Goal: Task Accomplishment & Management: Use online tool/utility

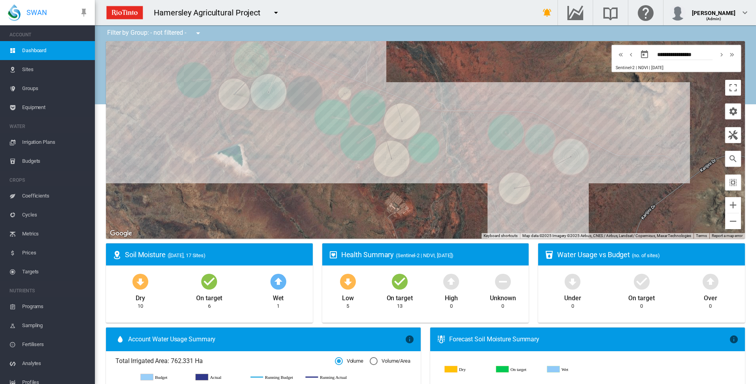
click at [40, 142] on span "Irrigation Plans" at bounding box center [55, 142] width 66 height 19
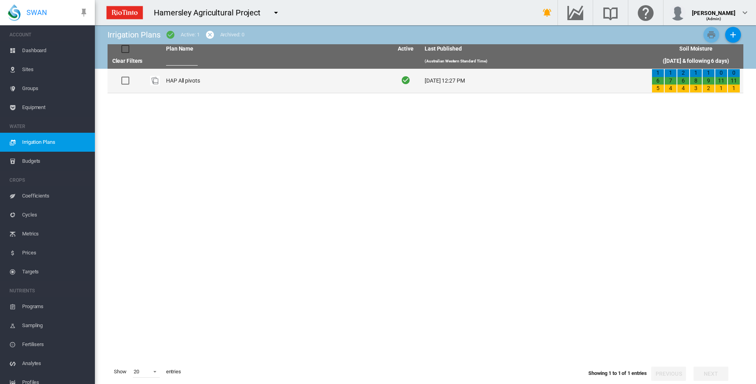
click at [174, 80] on td "HAP All pivots" at bounding box center [276, 81] width 227 height 24
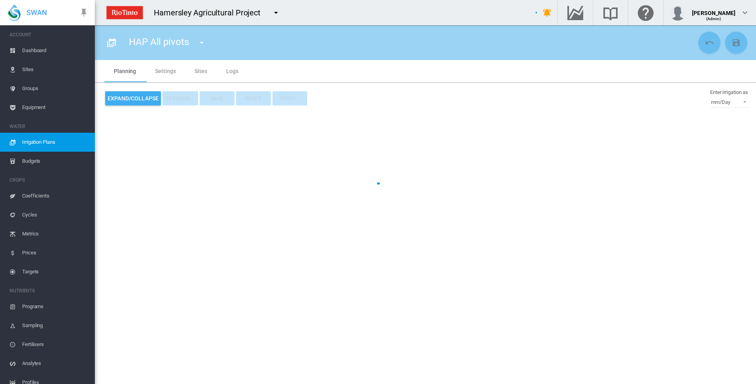
type input "**********"
type input "*"
type input "*****"
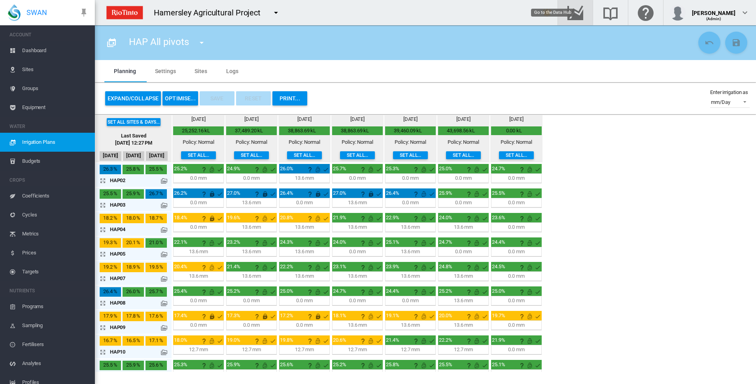
click at [585, 8] on md-icon "Go to the Data Hub" at bounding box center [575, 12] width 19 height 9
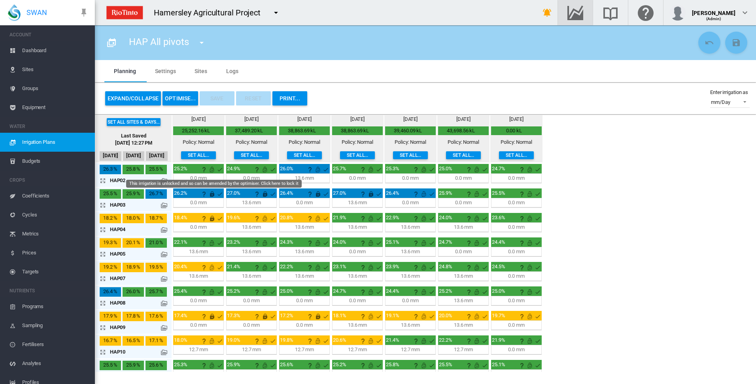
click at [210, 172] on md-icon "This irrigation is unlocked and so can be amended by the optimiser. Click here …" at bounding box center [211, 169] width 9 height 9
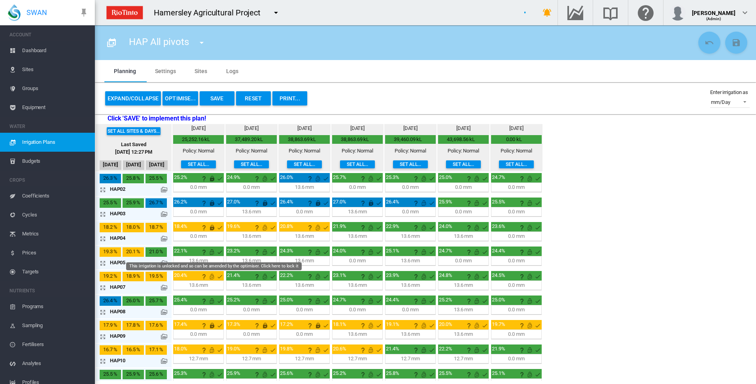
click at [211, 253] on md-icon "This irrigation is unlocked and so can be amended by the optimiser. Click here …" at bounding box center [211, 251] width 9 height 9
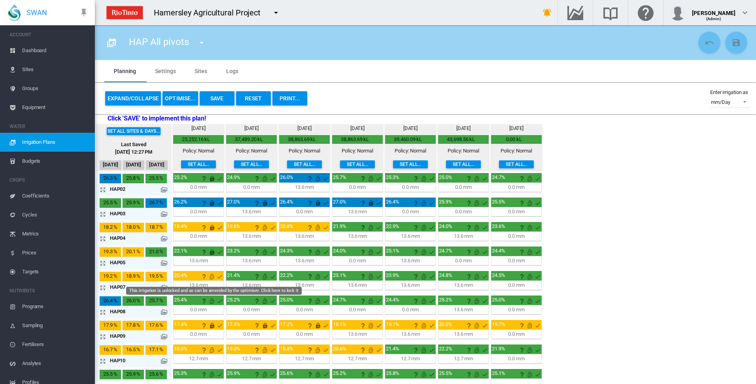
click at [212, 276] on md-icon "This irrigation is unlocked and so can be amended by the optimiser. Click here …" at bounding box center [211, 276] width 9 height 9
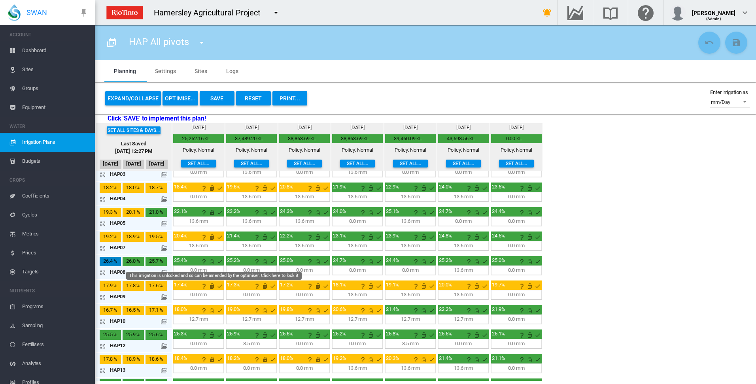
click at [211, 263] on md-icon "This irrigation is unlocked and so can be amended by the optimiser. Click here …" at bounding box center [211, 261] width 9 height 9
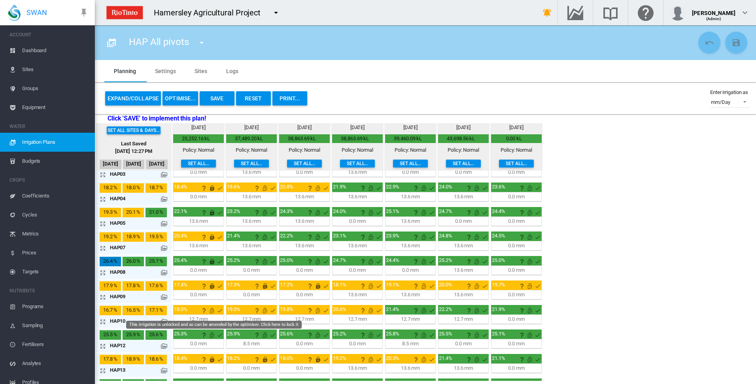
click at [212, 312] on md-icon "This irrigation is unlocked and so can be amended by the optimiser. Click here …" at bounding box center [211, 310] width 9 height 9
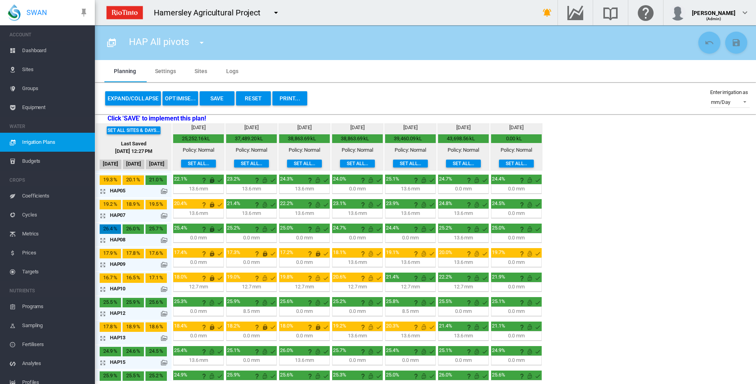
scroll to position [79, 0]
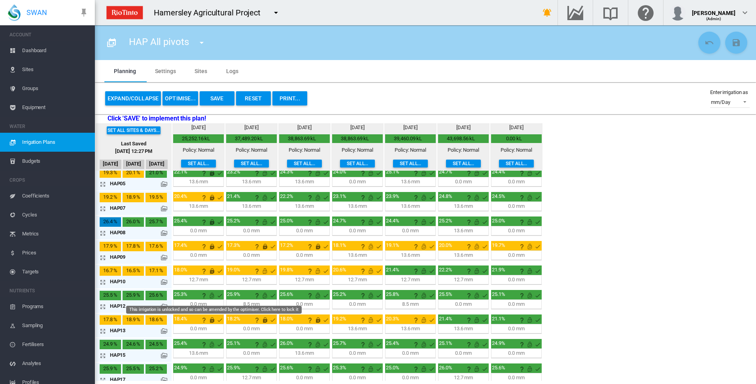
click at [212, 296] on md-icon "This irrigation is unlocked and so can be amended by the optimiser. Click here …" at bounding box center [211, 295] width 9 height 9
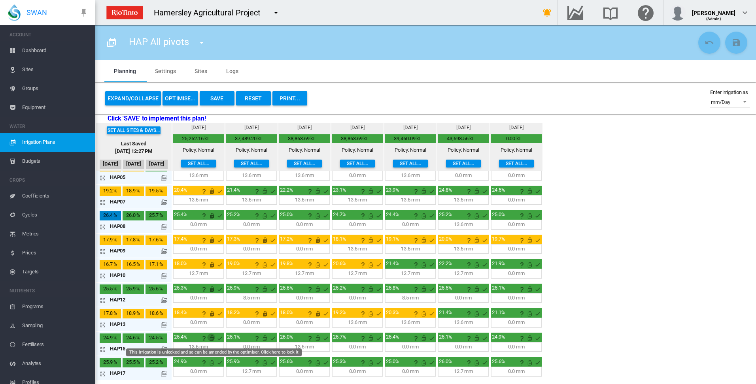
click at [213, 338] on md-icon "This irrigation is unlocked and so can be amended by the optimiser. Click here …" at bounding box center [211, 338] width 9 height 9
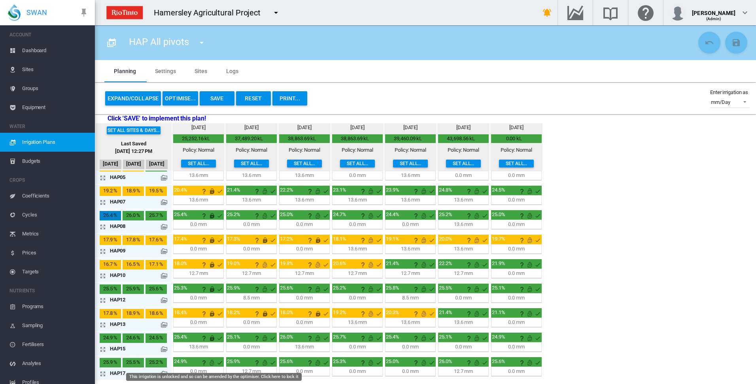
click at [211, 364] on md-icon "This irrigation is unlocked and so can be amended by the optimiser. Click here …" at bounding box center [211, 362] width 9 height 9
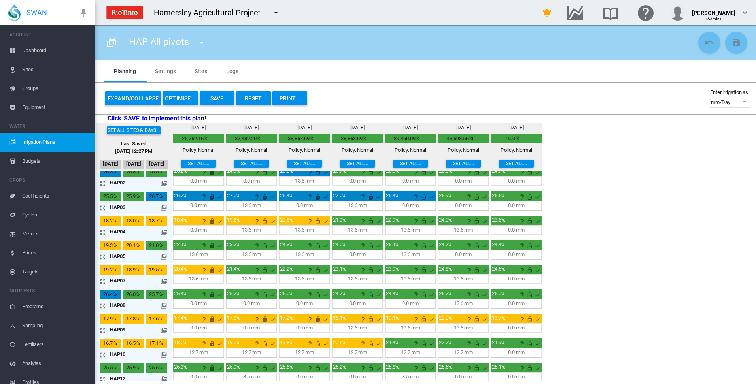
scroll to position [0, 0]
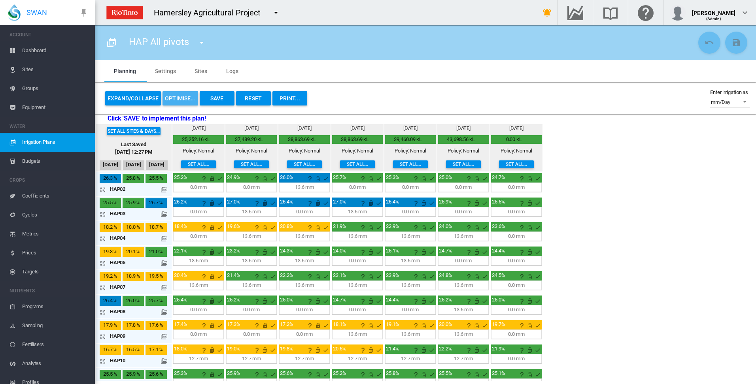
click at [184, 98] on button "OPTIMISE..." at bounding box center [180, 98] width 36 height 14
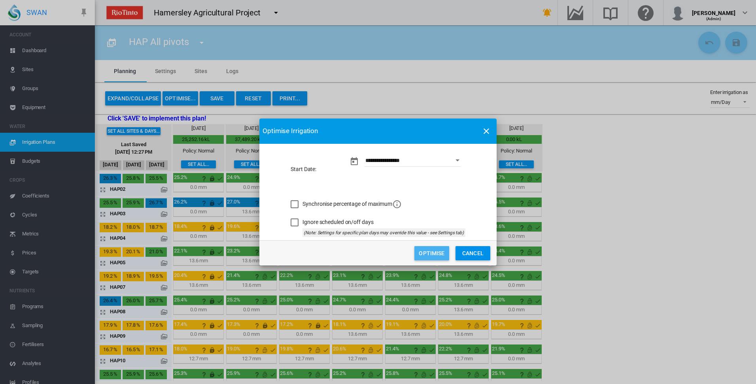
click at [427, 255] on button "Optimise" at bounding box center [431, 253] width 35 height 14
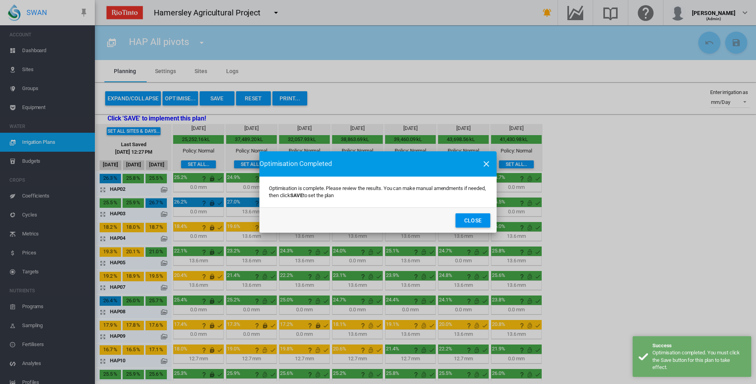
click at [474, 218] on button "Close" at bounding box center [472, 220] width 35 height 14
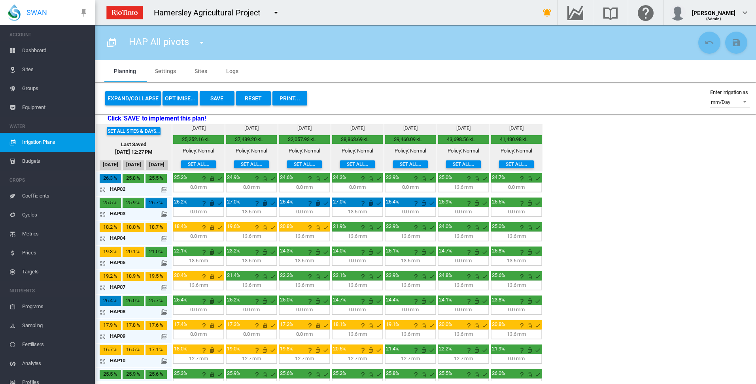
click at [102, 238] on md-icon "icon-arrow-expand" at bounding box center [104, 238] width 9 height 9
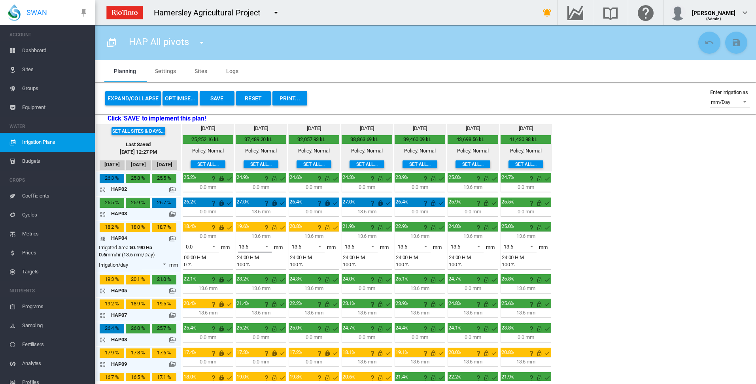
click at [267, 245] on span at bounding box center [264, 245] width 9 height 7
click at [263, 231] on md-option "0.0" at bounding box center [259, 227] width 54 height 19
click at [274, 228] on md-icon "This irrigation is unlocked and so can be amended by the optimiser. Click here …" at bounding box center [274, 227] width 9 height 9
click at [104, 240] on md-icon "icon-arrow-collapse" at bounding box center [104, 238] width 9 height 9
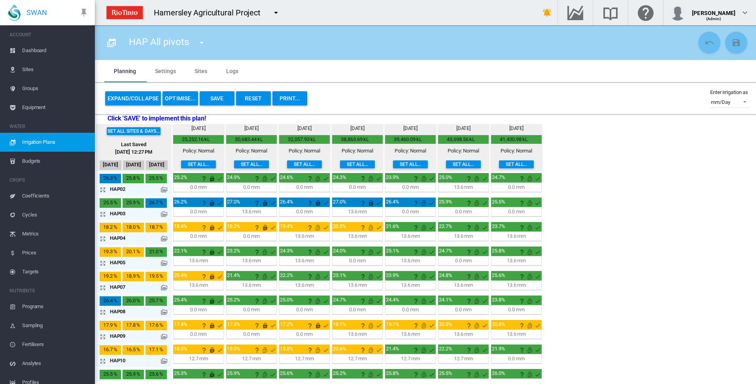
click at [102, 361] on md-icon "icon-arrow-expand" at bounding box center [104, 361] width 9 height 9
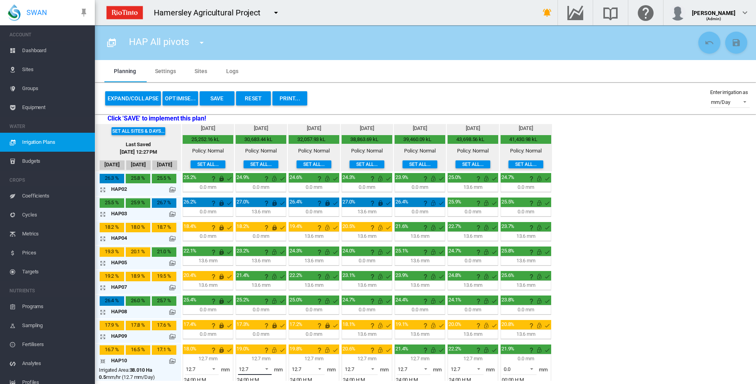
click at [266, 368] on span at bounding box center [264, 368] width 9 height 7
click at [262, 347] on md-option "0.0" at bounding box center [259, 349] width 54 height 19
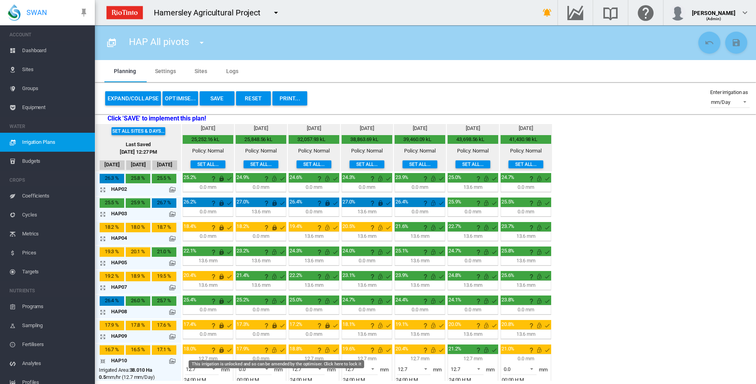
click at [275, 351] on md-icon "This irrigation is unlocked and so can be amended by the optimiser. Click here …" at bounding box center [274, 350] width 9 height 9
click at [104, 361] on md-icon "icon-arrow-collapse" at bounding box center [104, 361] width 9 height 9
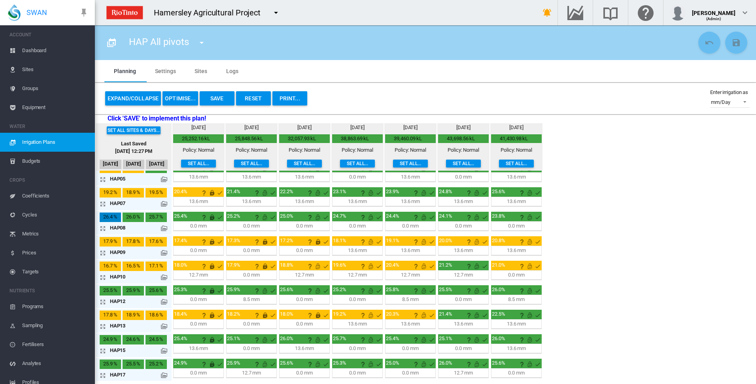
scroll to position [85, 0]
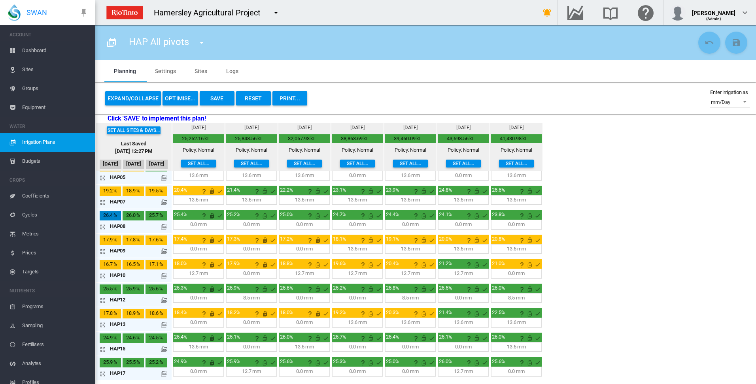
click at [104, 324] on md-icon "icon-arrow-expand" at bounding box center [104, 324] width 9 height 9
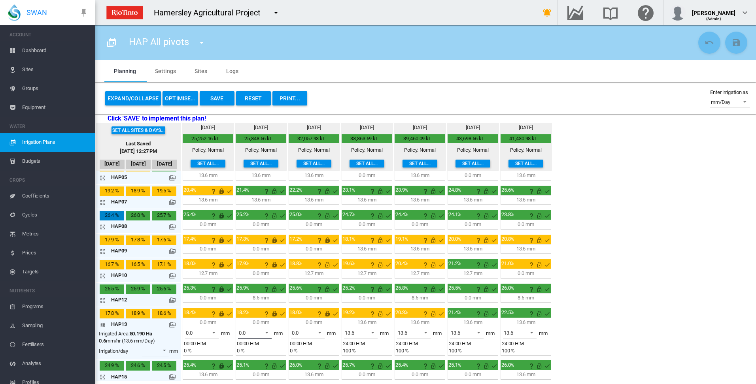
click at [266, 332] on span at bounding box center [264, 332] width 9 height 7
click at [260, 353] on md-option "13.6" at bounding box center [259, 351] width 54 height 19
click at [274, 314] on md-icon "This irrigation is locked and cannot be amended by the optimiser. Click here to…" at bounding box center [274, 313] width 9 height 9
click at [102, 325] on md-icon "icon-arrow-collapse" at bounding box center [104, 324] width 9 height 9
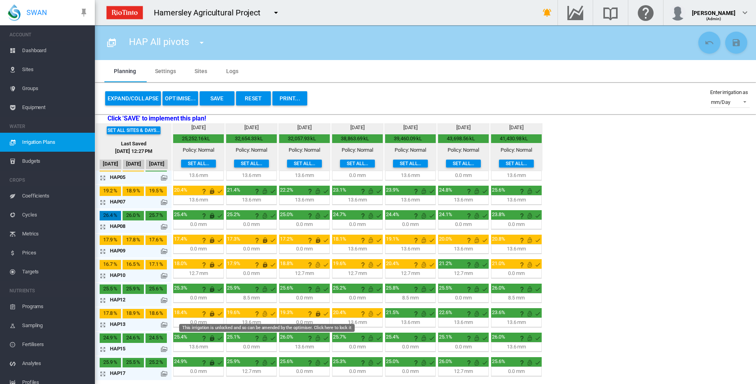
click at [266, 315] on md-icon "This irrigation is unlocked and so can be amended by the optimiser. Click here …" at bounding box center [264, 313] width 9 height 9
click at [203, 70] on md-tab-item "Sites" at bounding box center [201, 71] width 32 height 22
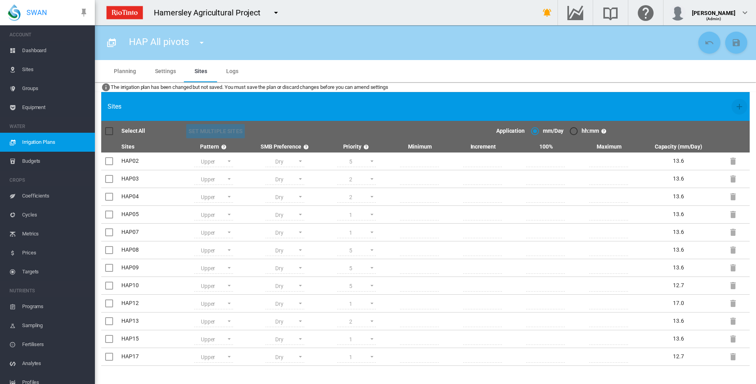
click at [128, 72] on md-tab-item "Planning" at bounding box center [124, 71] width 41 height 22
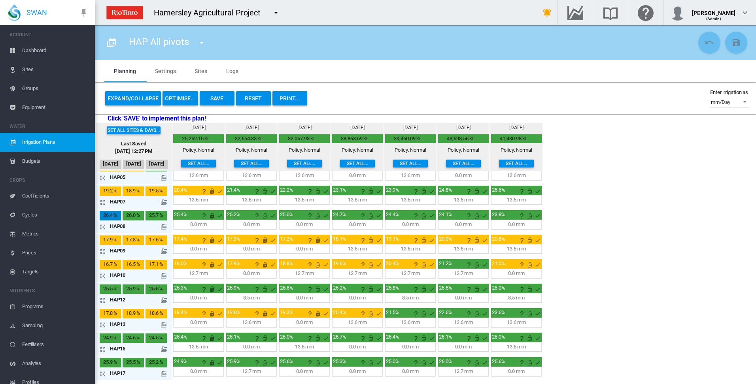
click at [104, 253] on md-icon "icon-arrow-expand" at bounding box center [104, 251] width 9 height 9
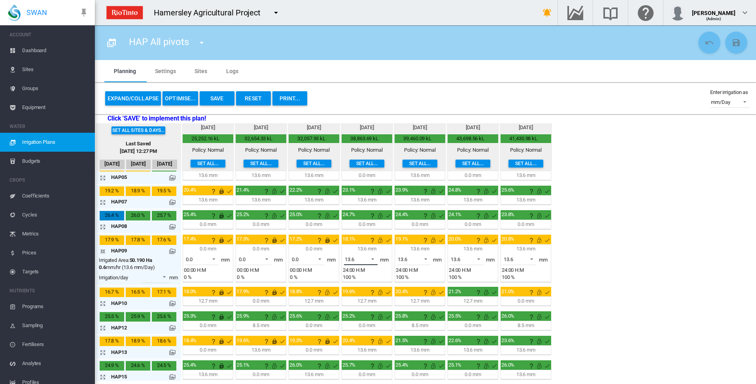
click at [373, 259] on span at bounding box center [370, 258] width 9 height 7
click at [370, 244] on md-option "0.0" at bounding box center [365, 240] width 54 height 19
click at [425, 259] on span at bounding box center [423, 258] width 9 height 7
click at [422, 246] on md-option "0.0" at bounding box center [418, 240] width 54 height 19
click at [476, 258] on span at bounding box center [476, 258] width 9 height 7
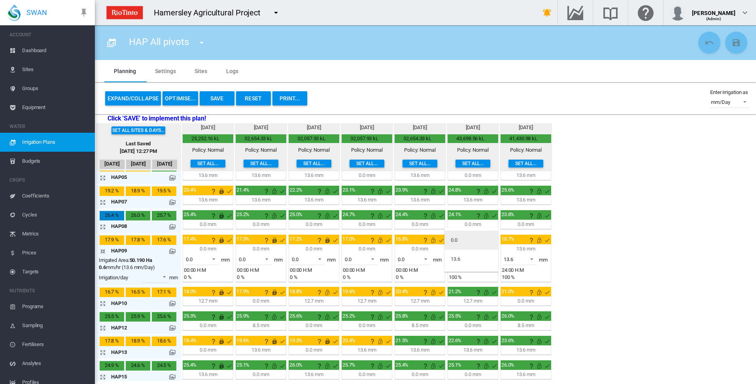
click at [480, 243] on md-option "0.0" at bounding box center [471, 240] width 54 height 19
click at [533, 258] on span at bounding box center [529, 258] width 9 height 7
click at [532, 243] on md-option "0.0" at bounding box center [524, 240] width 54 height 19
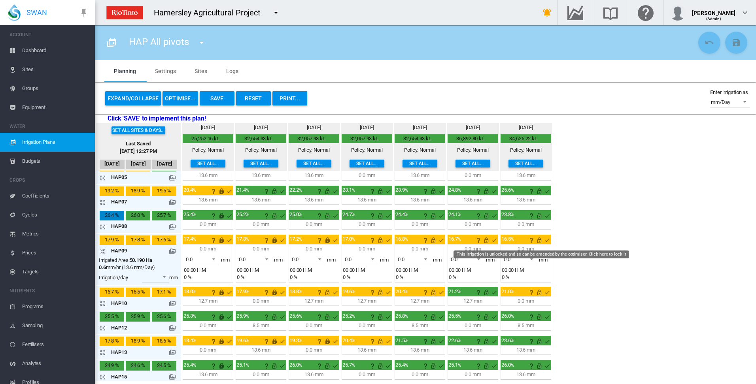
click at [540, 242] on md-icon "This irrigation is unlocked and so can be amended by the optimiser. Click here …" at bounding box center [538, 240] width 9 height 9
click at [485, 243] on md-icon "This irrigation is unlocked and so can be amended by the optimiser. Click here …" at bounding box center [486, 240] width 9 height 9
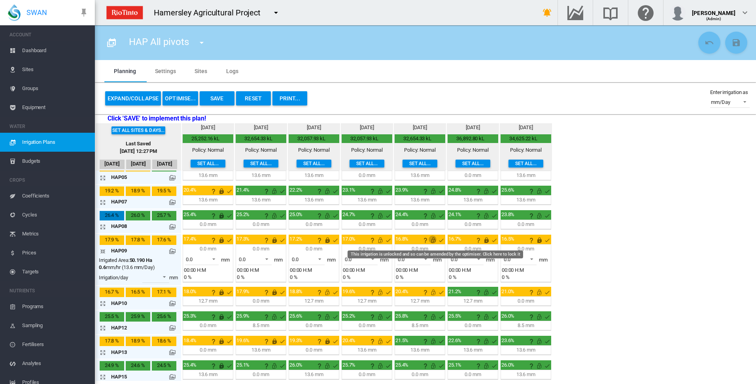
click at [433, 241] on md-icon "This irrigation is unlocked and so can be amended by the optimiser. Click here …" at bounding box center [433, 240] width 9 height 9
click at [380, 240] on md-icon "This irrigation is unlocked and so can be amended by the optimiser. Click here …" at bounding box center [380, 240] width 9 height 9
click at [103, 253] on md-icon "icon-arrow-collapse" at bounding box center [104, 251] width 9 height 9
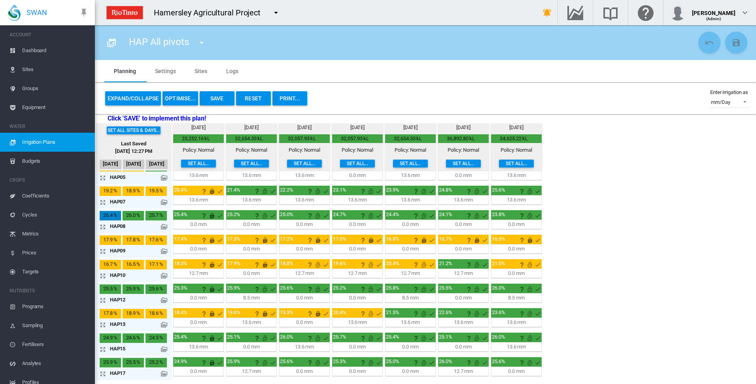
click at [104, 227] on md-icon "icon-arrow-expand" at bounding box center [104, 226] width 9 height 9
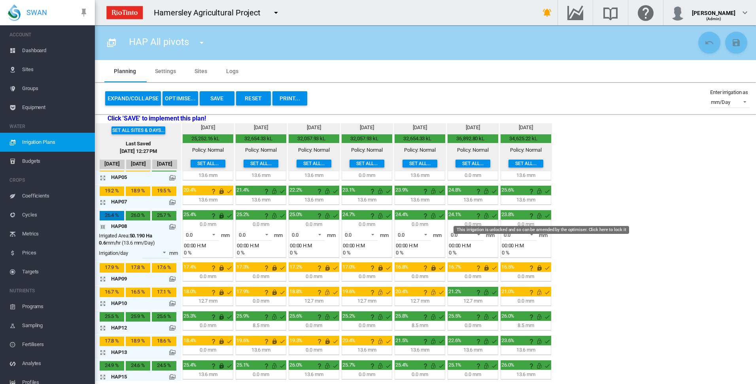
click at [538, 217] on md-icon "This irrigation is unlocked and so can be amended by the optimiser. Click here …" at bounding box center [538, 215] width 9 height 9
click at [487, 217] on md-icon "This irrigation is unlocked and so can be amended by the optimiser. Click here …" at bounding box center [486, 215] width 9 height 9
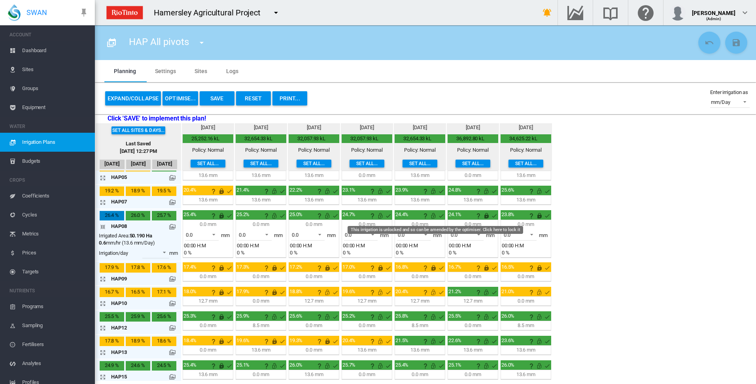
click at [433, 215] on md-icon "This irrigation is unlocked and so can be amended by the optimiser. Click here …" at bounding box center [433, 215] width 9 height 9
click at [380, 215] on md-icon "This irrigation is unlocked and so can be amended by the optimiser. Click here …" at bounding box center [380, 215] width 9 height 9
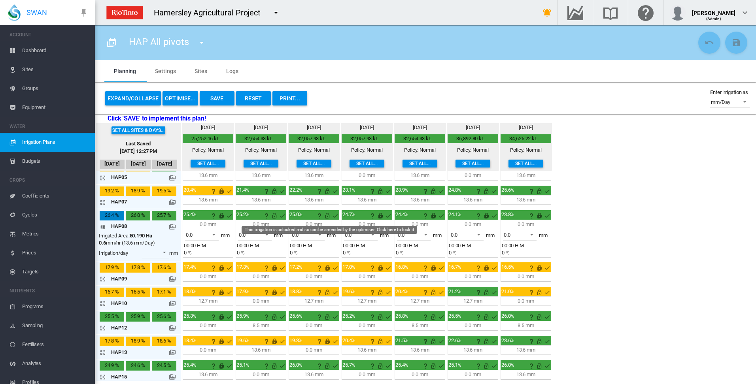
click at [329, 215] on md-icon "This irrigation is unlocked and so can be amended by the optimiser. Click here …" at bounding box center [327, 215] width 9 height 9
click at [274, 217] on md-icon "This irrigation is unlocked and so can be amended by the optimiser. Click here …" at bounding box center [274, 215] width 9 height 9
click at [102, 227] on md-icon "icon-arrow-collapse" at bounding box center [104, 226] width 9 height 9
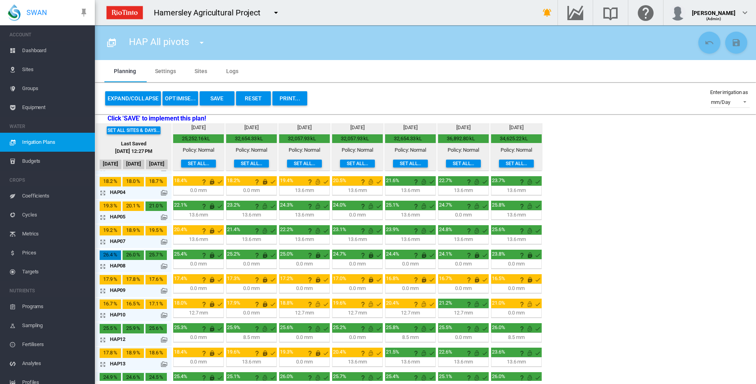
scroll to position [0, 0]
